Goal: Information Seeking & Learning: Find specific fact

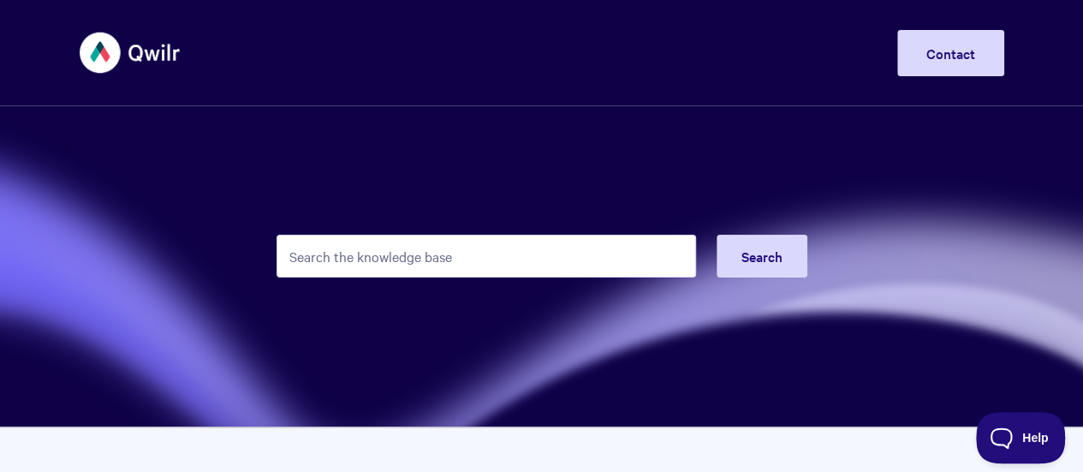
click at [404, 258] on input "Search the knowledge base" at bounding box center [487, 256] width 420 height 43
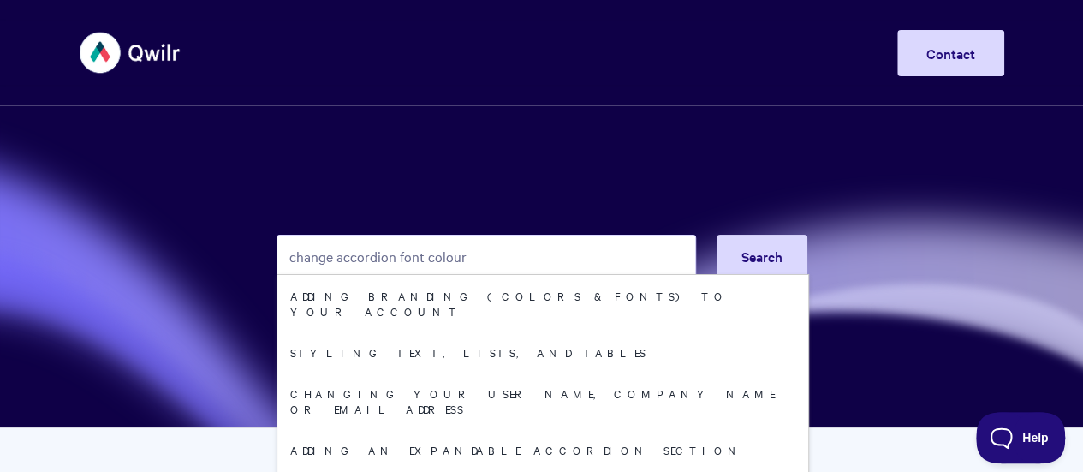
type input "change accordion font colour"
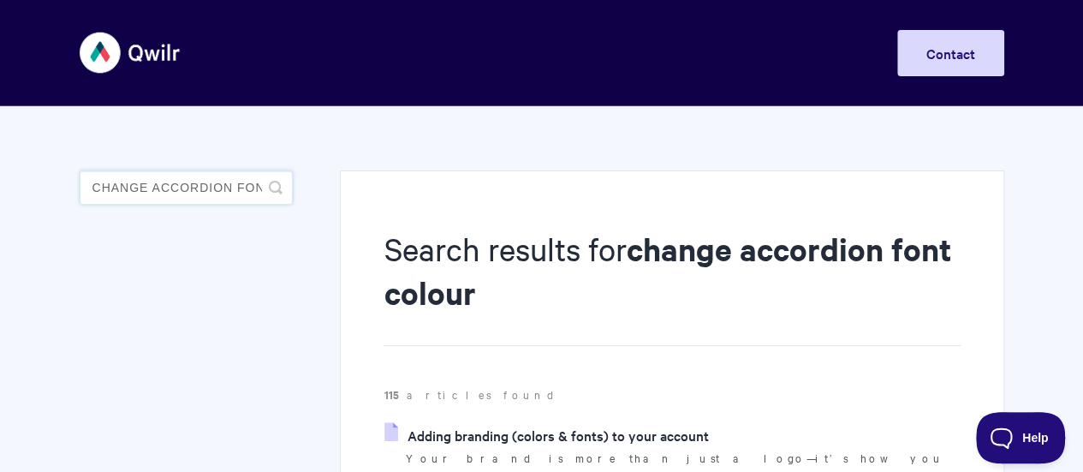
click at [242, 184] on input "change accordion font colour" at bounding box center [186, 187] width 213 height 34
